Goal: Task Accomplishment & Management: Contribute content

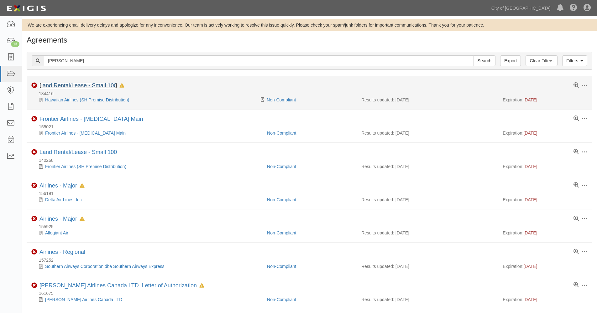
click at [87, 84] on link "Land Rental/Lease - Small 100" at bounding box center [77, 85] width 77 height 6
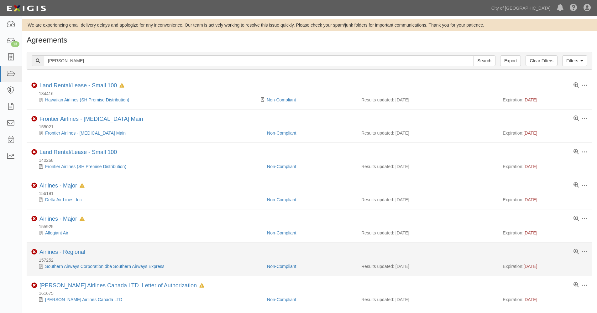
scroll to position [104, 0]
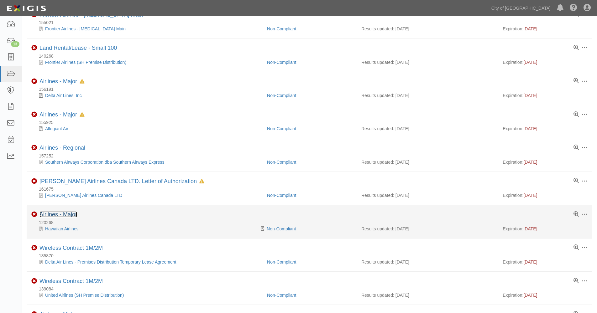
click at [68, 214] on link "Airlines - Major" at bounding box center [58, 215] width 38 height 6
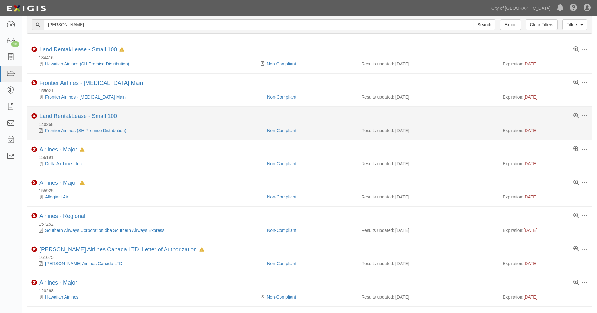
scroll to position [0, 0]
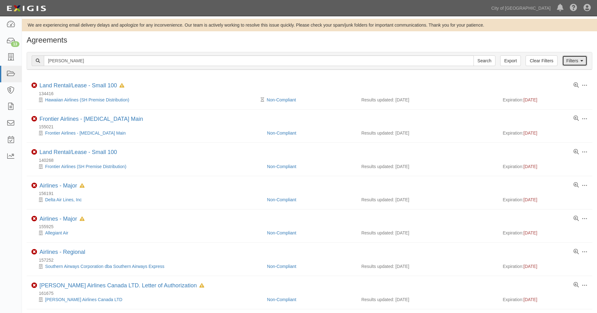
click at [573, 60] on link "Filters" at bounding box center [574, 60] width 25 height 11
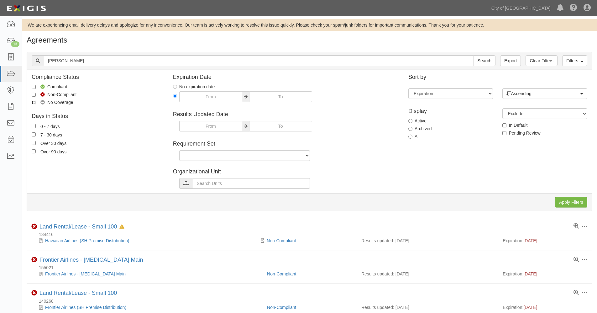
click at [35, 103] on input "No Coverage" at bounding box center [34, 103] width 4 height 4
checkbox input "true"
click at [32, 96] on input "Non-Compliant" at bounding box center [34, 95] width 4 height 4
checkbox input "true"
click at [577, 204] on input "Apply Filters" at bounding box center [571, 202] width 32 height 11
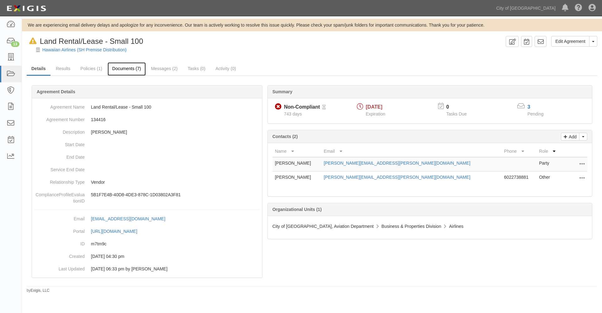
click at [129, 70] on link "Documents (7)" at bounding box center [127, 68] width 38 height 13
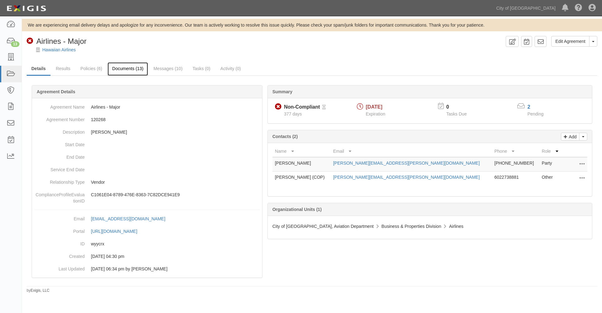
click at [118, 69] on link "Documents (13)" at bounding box center [128, 68] width 41 height 13
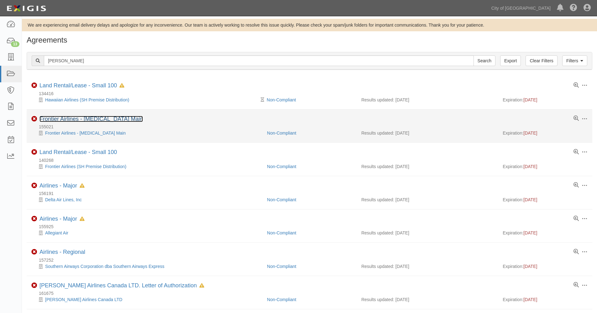
click at [62, 118] on link "Frontier Airlines - [MEDICAL_DATA] Main" at bounding box center [90, 119] width 103 height 6
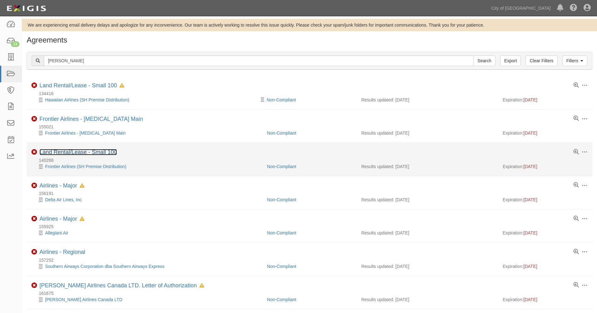
click at [55, 153] on link "Land Rental/Lease - Small 100" at bounding box center [77, 152] width 77 height 6
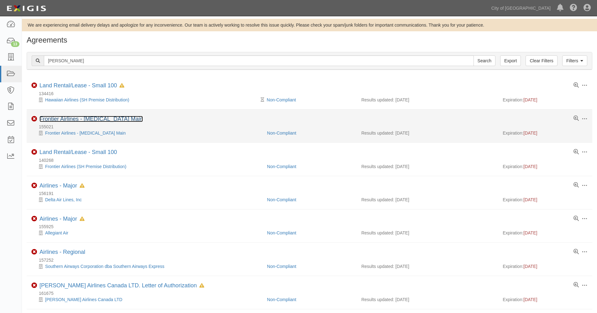
click at [63, 119] on link "Frontier Airlines - T3 Main" at bounding box center [90, 119] width 103 height 6
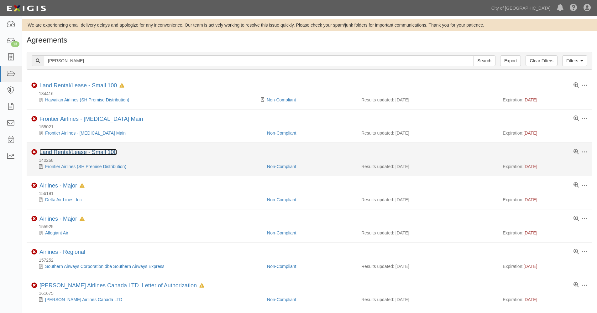
click at [63, 152] on link "Land Rental/Lease - Small 100" at bounding box center [77, 152] width 77 height 6
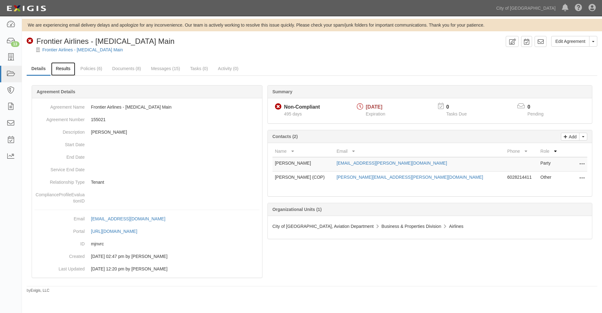
click at [61, 71] on link "Results" at bounding box center [63, 68] width 24 height 13
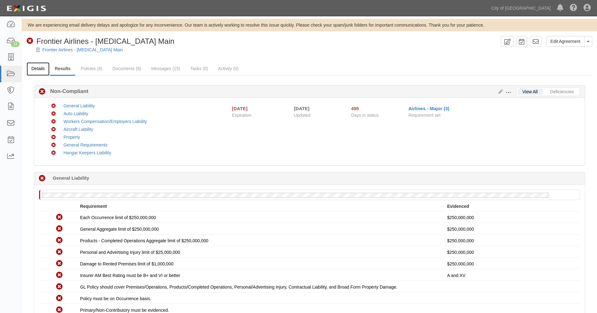
click at [35, 69] on link "Details" at bounding box center [38, 68] width 23 height 13
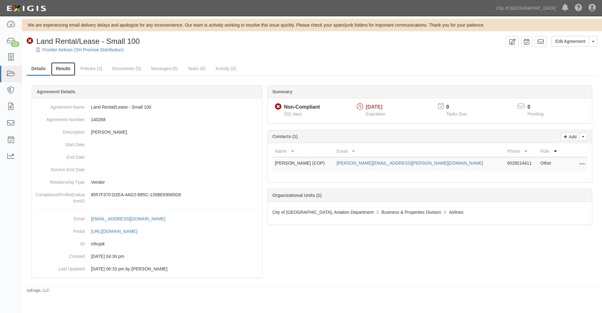
click at [63, 68] on link "Results" at bounding box center [63, 68] width 24 height 13
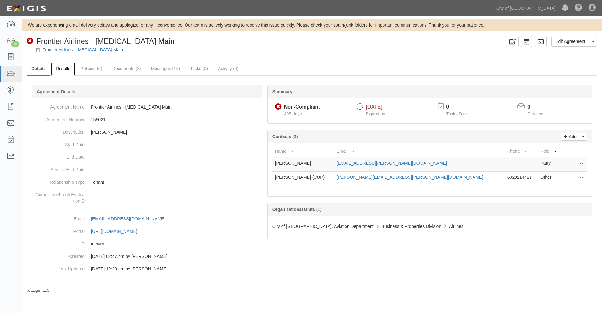
click at [62, 69] on link "Results" at bounding box center [63, 68] width 24 height 13
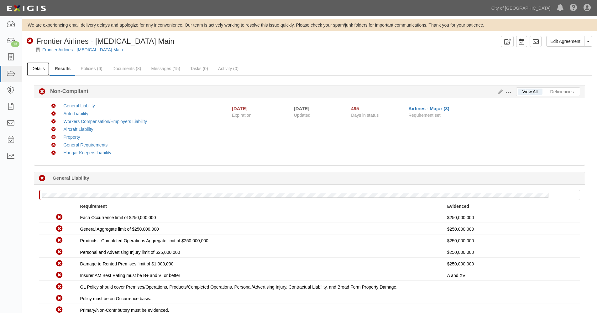
click at [41, 67] on link "Details" at bounding box center [38, 68] width 23 height 13
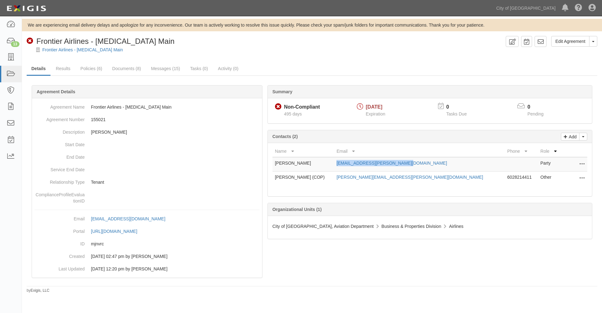
drag, startPoint x: 430, startPoint y: 163, endPoint x: 362, endPoint y: 165, distance: 68.1
click at [362, 165] on td "rohan.rathore@flyfrontier.com" at bounding box center [419, 164] width 171 height 14
copy link "rohan.rathore@flyfrontier.com"
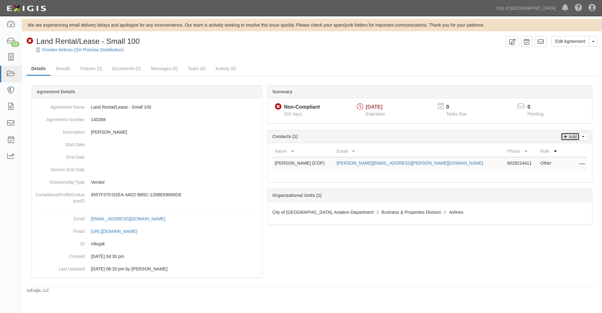
click at [571, 137] on p "Add" at bounding box center [571, 136] width 9 height 7
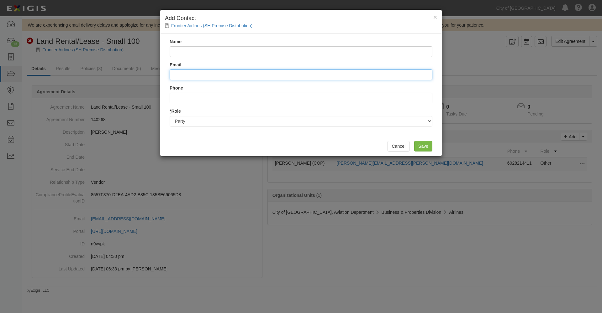
click at [198, 76] on input "Email" at bounding box center [301, 75] width 263 height 11
paste input "rohan.rathore@flyfrontier.com"
type input "rohan.rathore@flyfrontier.com"
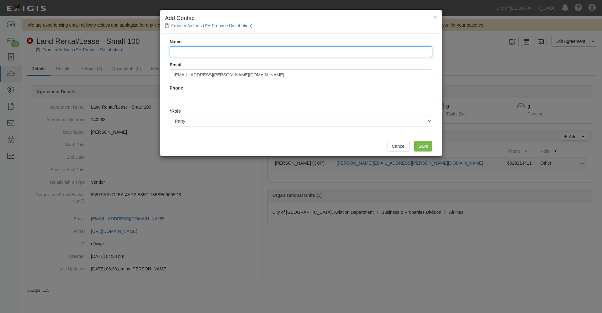
click at [184, 52] on input "Name" at bounding box center [301, 51] width 263 height 11
type input "Rohan Rathore"
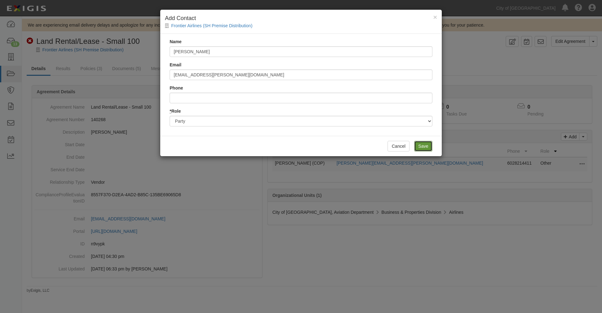
click at [421, 146] on input "Save" at bounding box center [423, 146] width 18 height 11
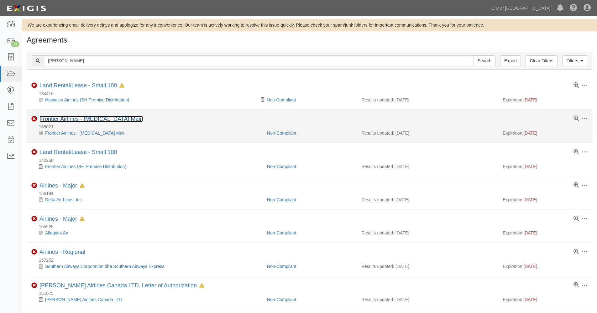
click at [61, 121] on link "Frontier Airlines - [MEDICAL_DATA] Main" at bounding box center [90, 119] width 103 height 6
